Goal: Obtain resource: Download file/media

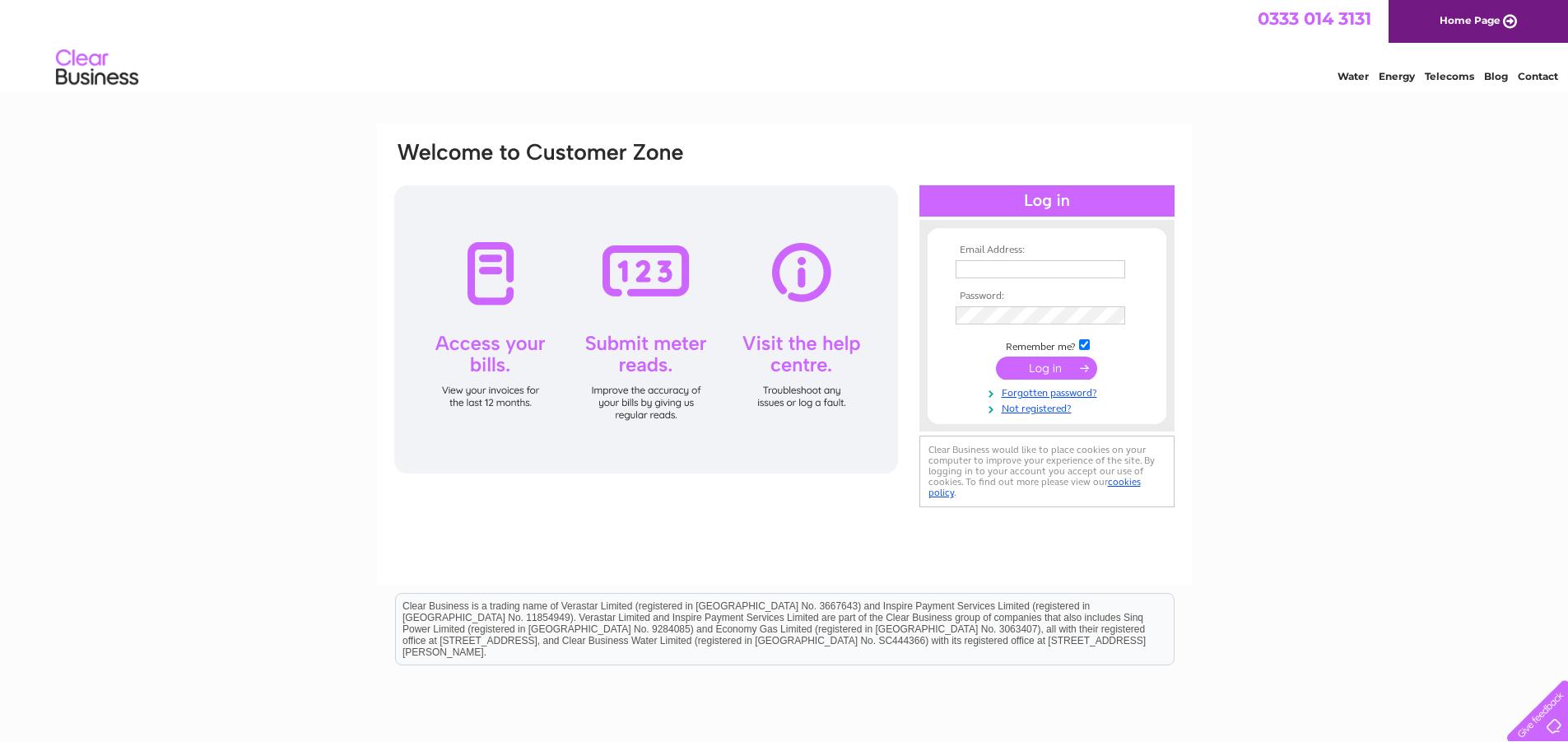
type input "[PERSON_NAME][EMAIL_ADDRESS][DOMAIN_NAME]"
click at [1052, 368] on input "submit" at bounding box center [1046, 368] width 101 height 23
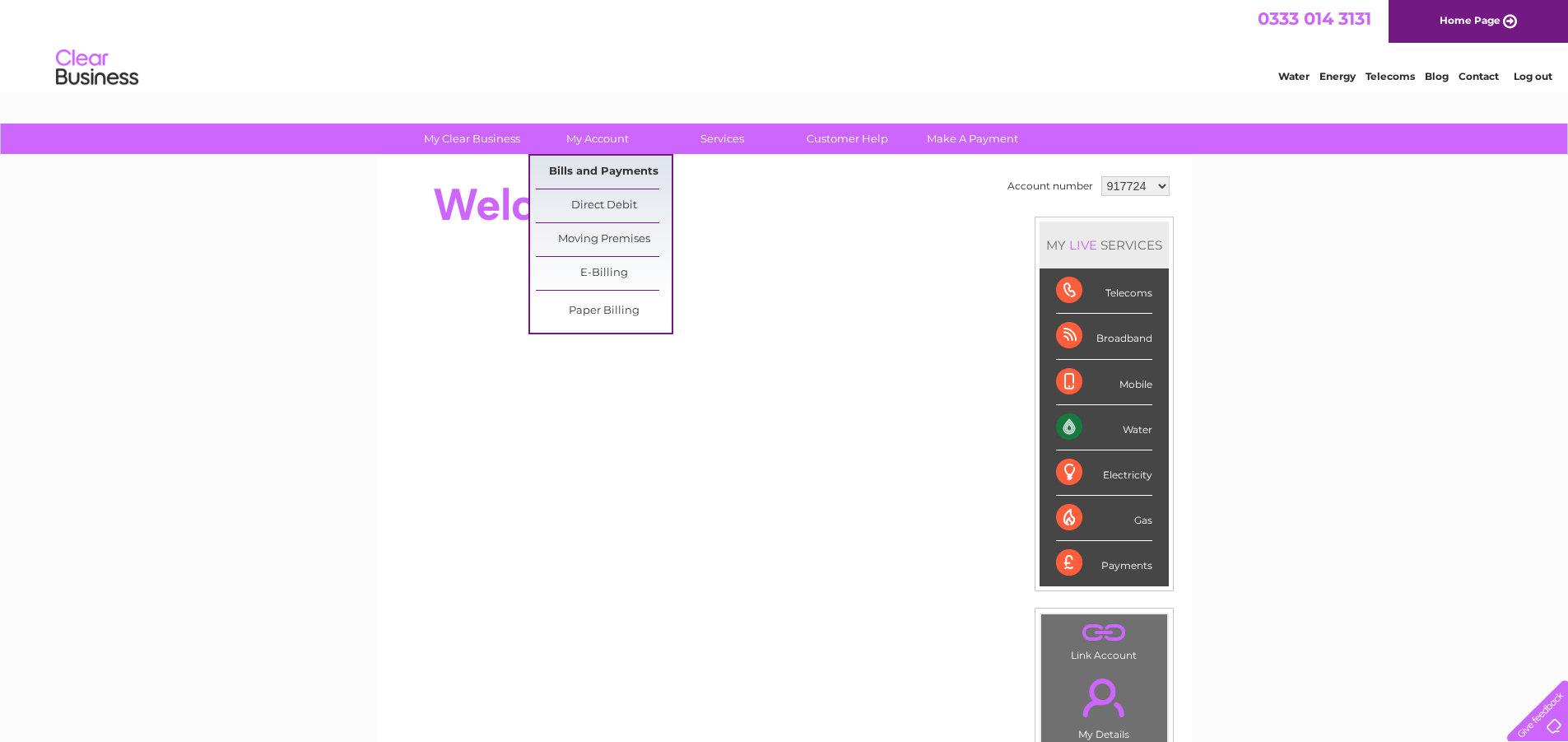
click at [587, 159] on link "Bills and Payments" at bounding box center [604, 172] width 136 height 33
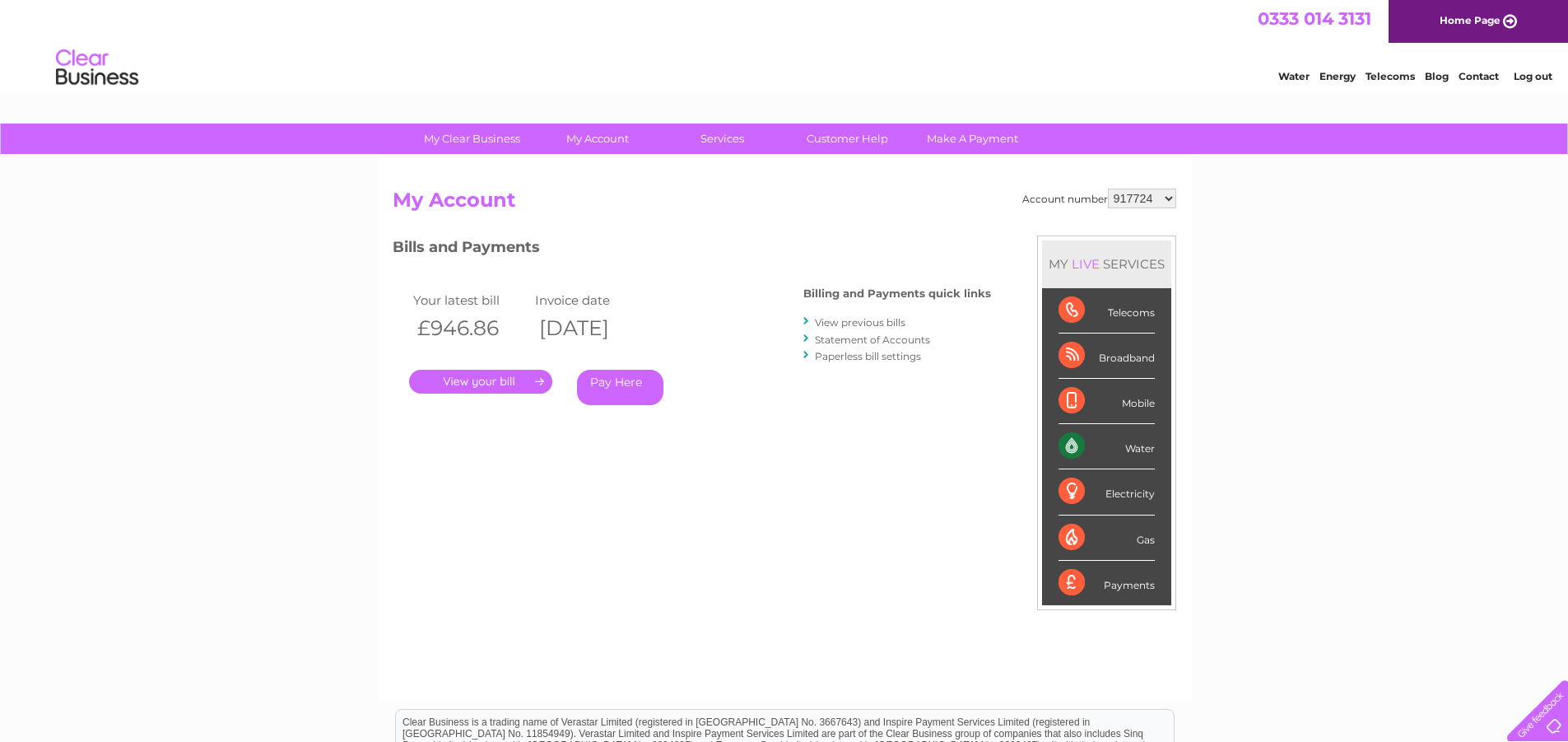
click at [462, 377] on link "." at bounding box center [480, 382] width 143 height 24
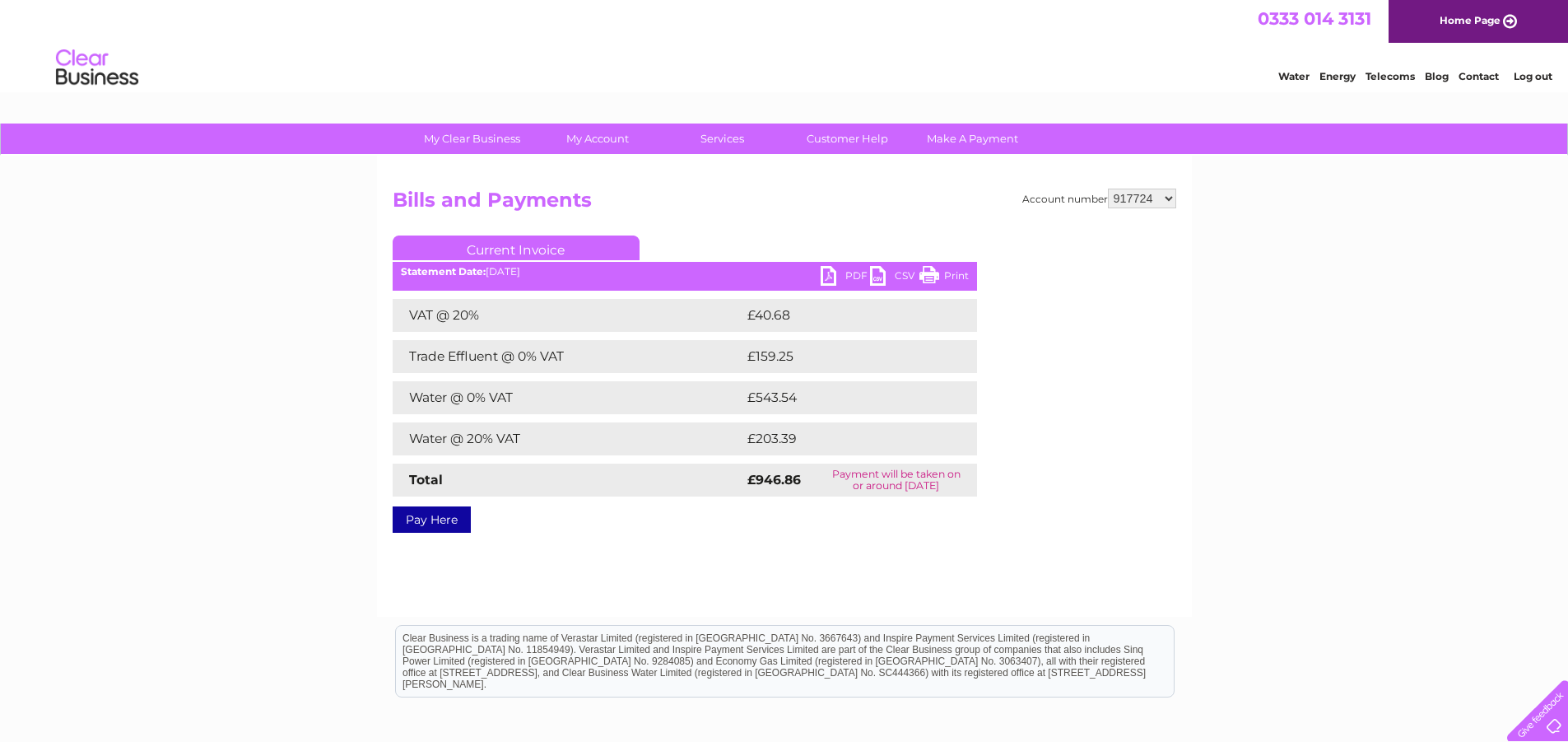
click at [823, 272] on link "PDF" at bounding box center [845, 278] width 50 height 24
click at [829, 274] on link "PDF" at bounding box center [845, 278] width 50 height 24
click at [832, 275] on link "PDF" at bounding box center [845, 278] width 50 height 24
